Goal: Task Accomplishment & Management: Complete application form

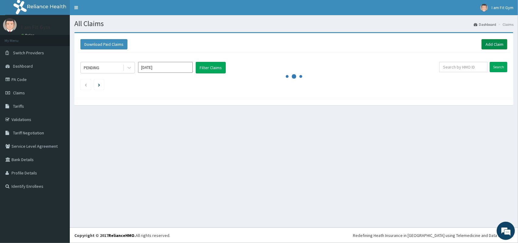
click at [490, 42] on link "Add Claim" at bounding box center [495, 44] width 26 height 10
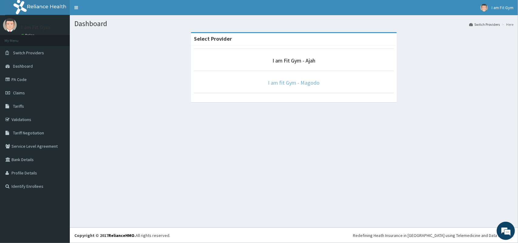
click at [287, 85] on link "I am fit Gym - Magodo" at bounding box center [294, 82] width 52 height 7
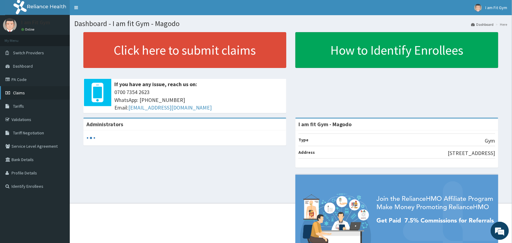
click at [23, 96] on link "Claims" at bounding box center [35, 92] width 70 height 13
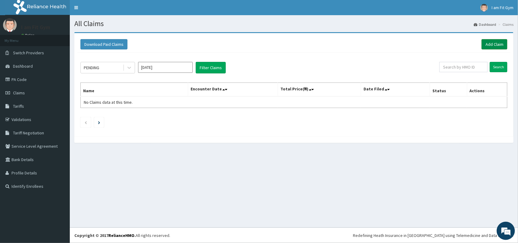
click at [489, 45] on link "Add Claim" at bounding box center [495, 44] width 26 height 10
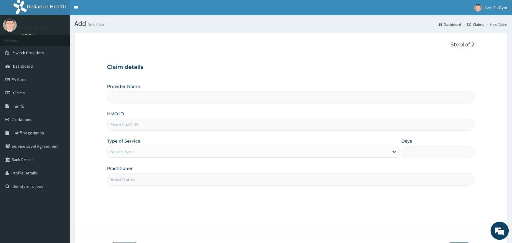
type input "I am fit Gym - Magodo"
type input "1"
click at [123, 122] on input "HMO ID" at bounding box center [291, 125] width 368 height 12
type input "AOM/10114/C"
click at [137, 183] on input "Practitioner" at bounding box center [291, 180] width 368 height 12
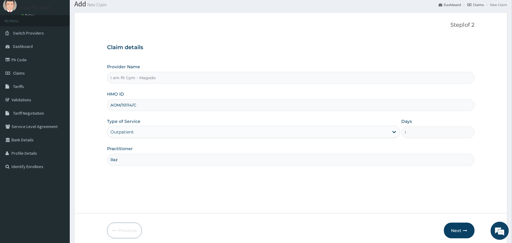
scroll to position [45, 0]
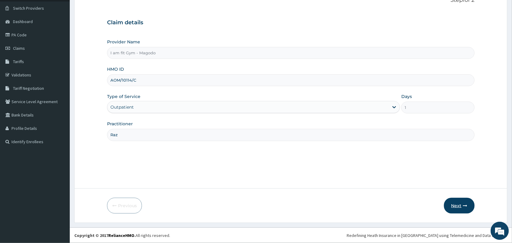
type input "Raz"
click at [462, 202] on button "Next" at bounding box center [459, 206] width 31 height 16
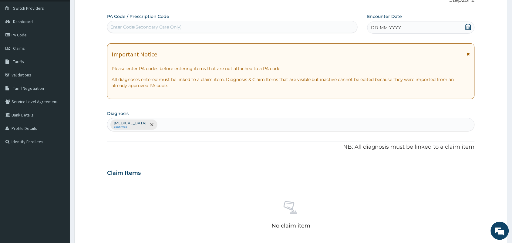
click at [123, 28] on div "Enter Code(Secondary Care Only)" at bounding box center [145, 27] width 71 height 6
type input "PA/A5E018"
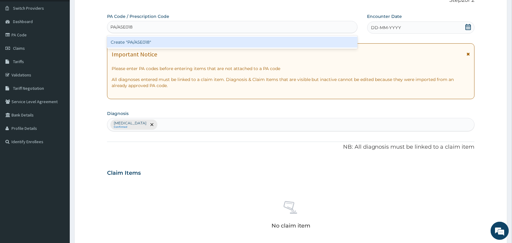
click at [154, 44] on div "Create "PA/A5E018"" at bounding box center [232, 42] width 251 height 11
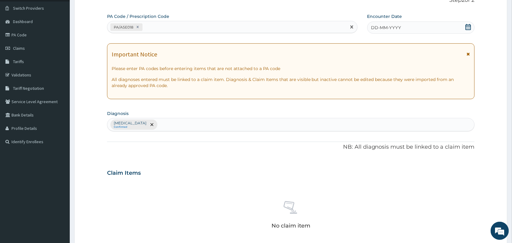
click at [390, 27] on span "DD-MM-YYYY" at bounding box center [386, 28] width 30 height 6
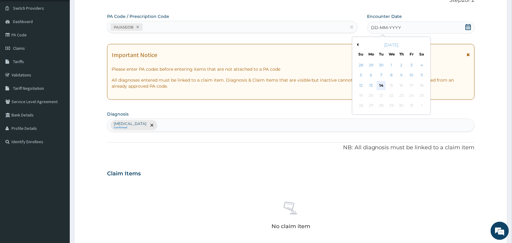
click at [381, 87] on div "14" at bounding box center [381, 85] width 9 height 9
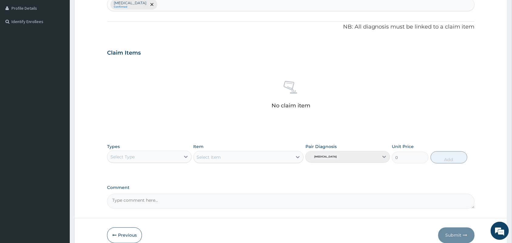
scroll to position [195, 0]
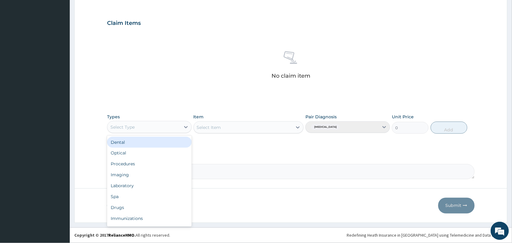
click at [161, 127] on div "Select Type" at bounding box center [143, 127] width 73 height 10
type input "f"
type input "gy"
click at [169, 142] on div "Gym" at bounding box center [149, 142] width 85 height 11
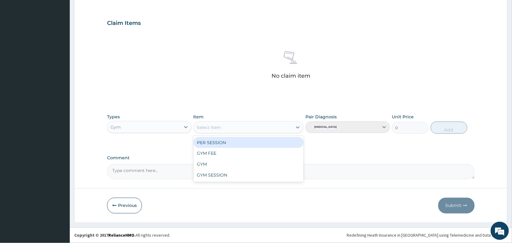
click at [233, 129] on div "Select Item" at bounding box center [243, 128] width 99 height 10
click at [262, 139] on div "PER SESSION" at bounding box center [249, 142] width 110 height 11
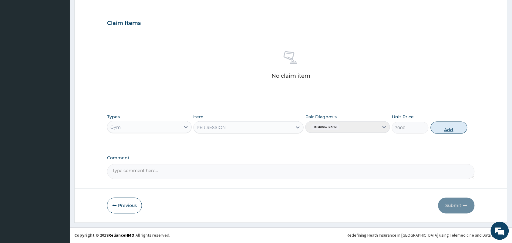
click at [446, 127] on button "Add" at bounding box center [449, 128] width 37 height 12
type input "0"
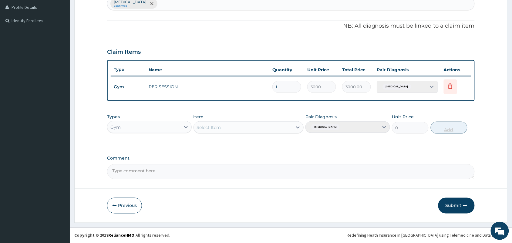
scroll to position [165, 0]
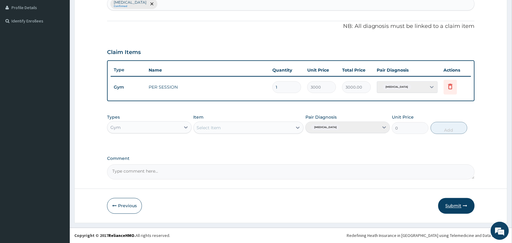
click at [463, 201] on button "Submit" at bounding box center [456, 206] width 36 height 16
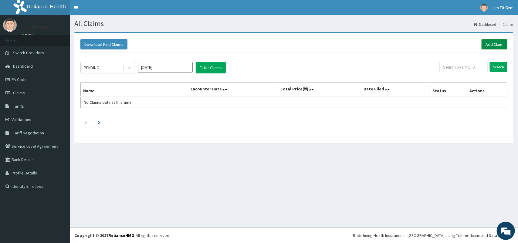
click at [502, 40] on link "Add Claim" at bounding box center [495, 44] width 26 height 10
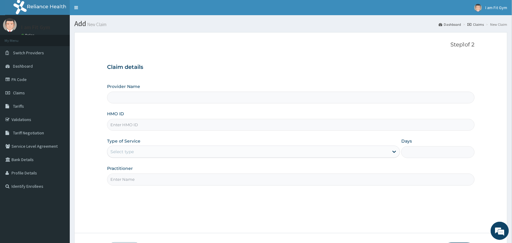
type input "I am fit Gym - Magodo"
type input "1"
click at [148, 126] on input "HMO ID" at bounding box center [291, 125] width 368 height 12
type input "AOM/10114/d"
click at [134, 183] on input "Practitioner" at bounding box center [291, 180] width 368 height 12
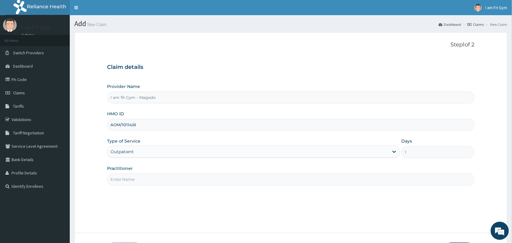
type input "R"
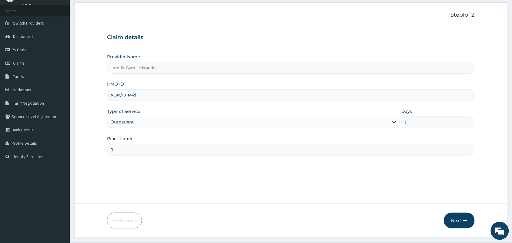
scroll to position [45, 0]
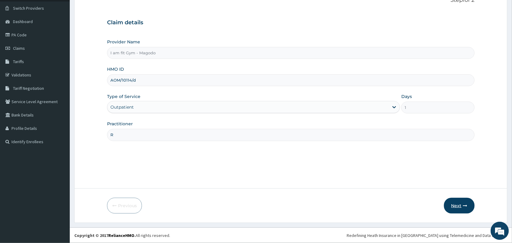
click at [471, 205] on button "Next" at bounding box center [459, 206] width 31 height 16
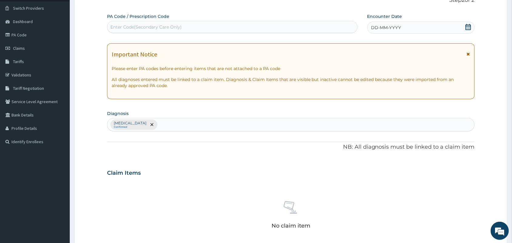
click at [134, 26] on div "Enter Code(Secondary Care Only)" at bounding box center [145, 27] width 71 height 6
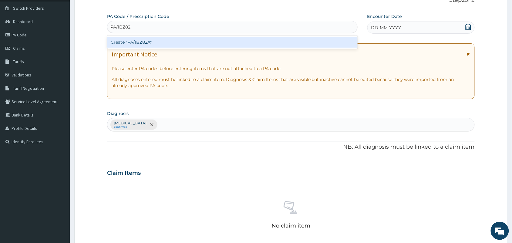
type input "PA/1BZ82A"
click at [169, 44] on div "Create "PA/1BZ82A"" at bounding box center [232, 42] width 251 height 11
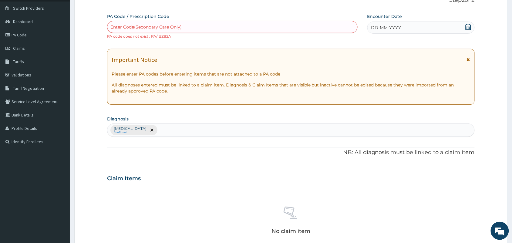
click at [156, 27] on div "Enter Code(Secondary Care Only)" at bounding box center [145, 27] width 71 height 6
type input "PA/1B282A"
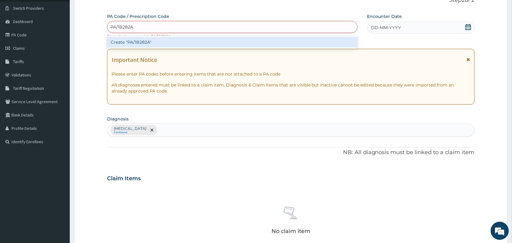
click at [163, 46] on div "Create "PA/1B282A"" at bounding box center [232, 42] width 251 height 11
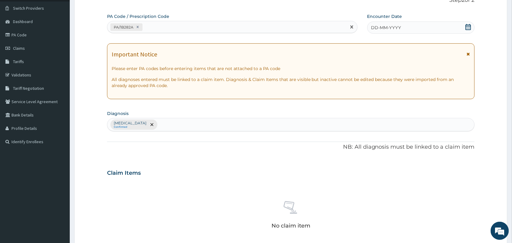
click at [381, 31] on div "DD-MM-YYYY" at bounding box center [420, 28] width 107 height 12
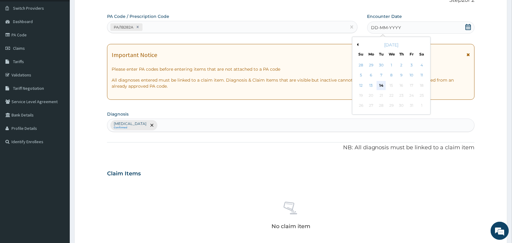
click at [383, 86] on div "14" at bounding box center [381, 85] width 9 height 9
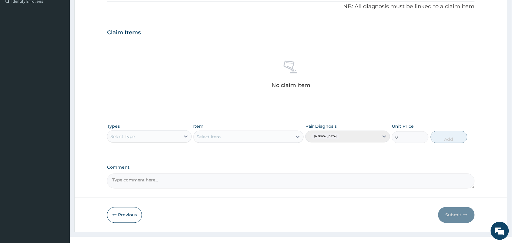
scroll to position [195, 0]
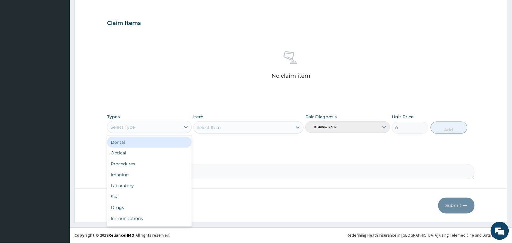
click at [159, 128] on div "Select Type" at bounding box center [143, 127] width 73 height 10
type input "gy"
click at [153, 143] on div "Gym" at bounding box center [149, 142] width 85 height 11
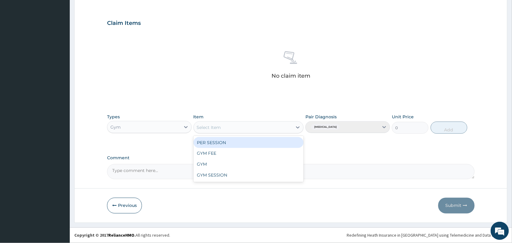
click at [221, 128] on div "Select Item" at bounding box center [209, 127] width 24 height 6
click at [223, 144] on div "PER SESSION" at bounding box center [249, 142] width 110 height 11
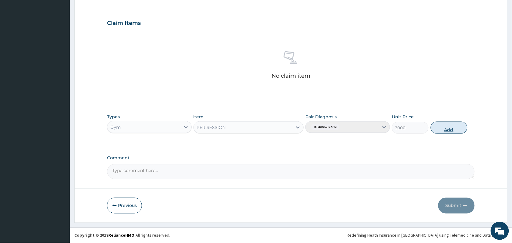
click at [448, 127] on button "Add" at bounding box center [449, 128] width 37 height 12
type input "0"
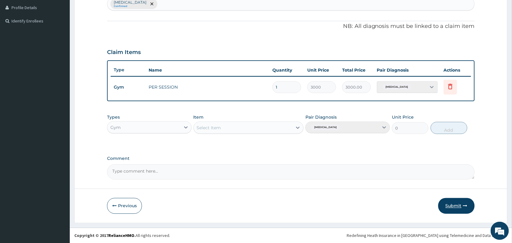
click at [461, 212] on button "Submit" at bounding box center [456, 206] width 36 height 16
